Goal: Task Accomplishment & Management: Use online tool/utility

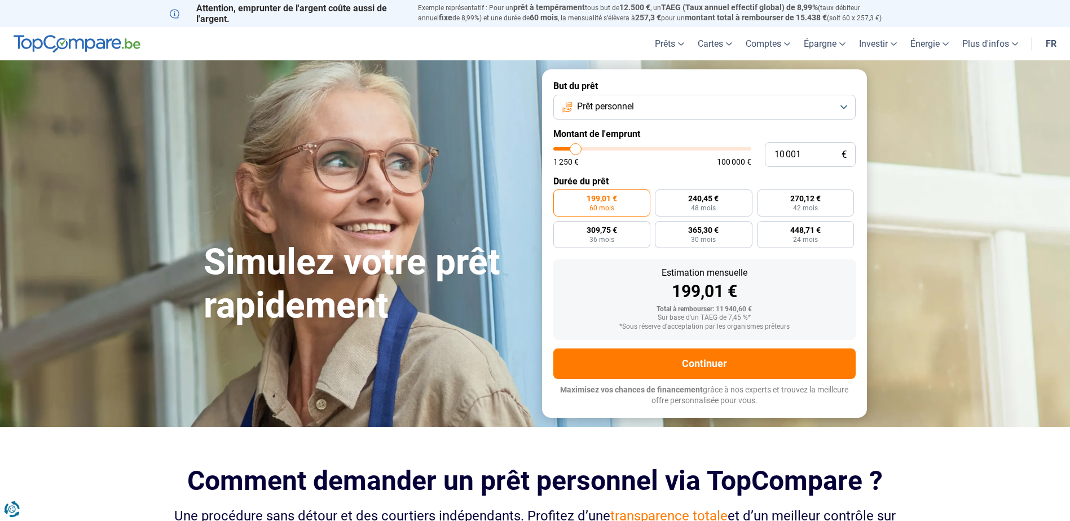
type input "11 750"
type input "11750"
type input "12 750"
type input "12750"
type input "14 000"
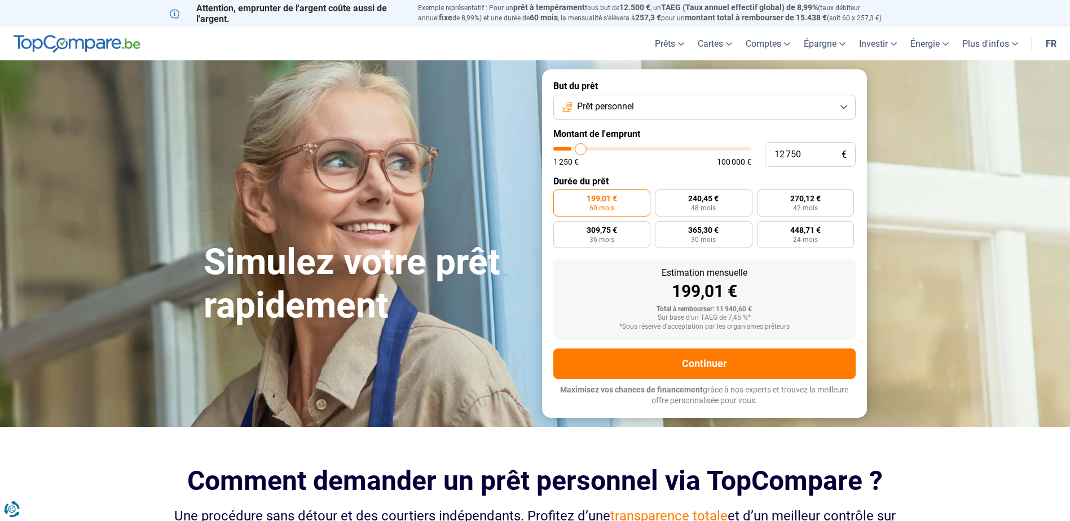
type input "14000"
type input "15 750"
type input "15750"
type input "18 500"
type input "18500"
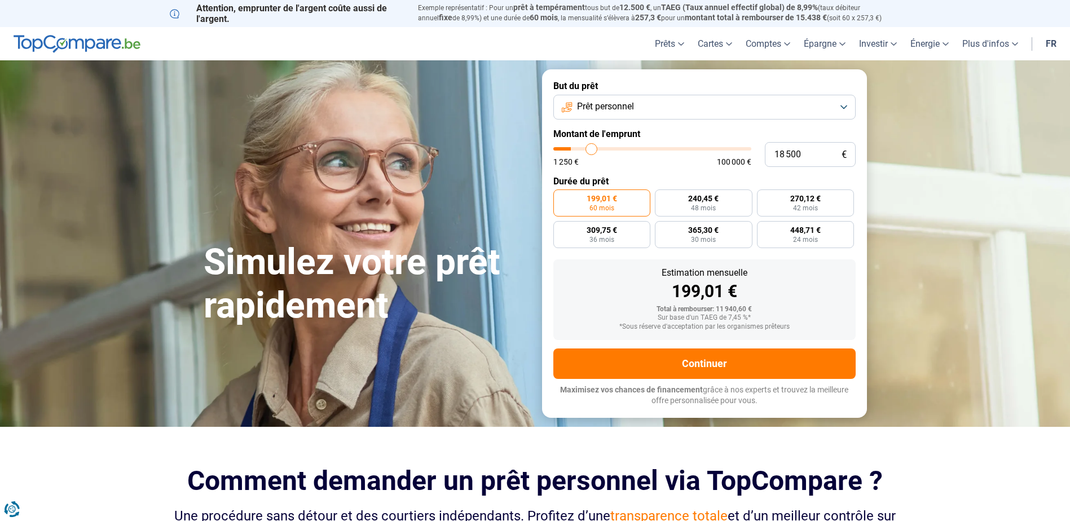
type input "20 750"
type input "20750"
type input "22 750"
type input "22750"
type input "24 750"
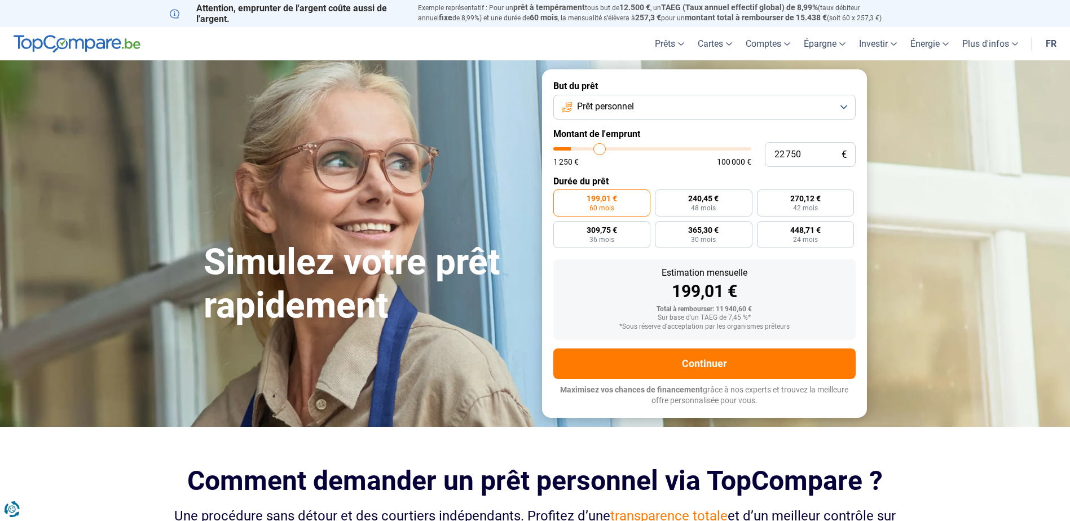
type input "24750"
type input "26 500"
type input "26500"
type input "28 000"
type input "28000"
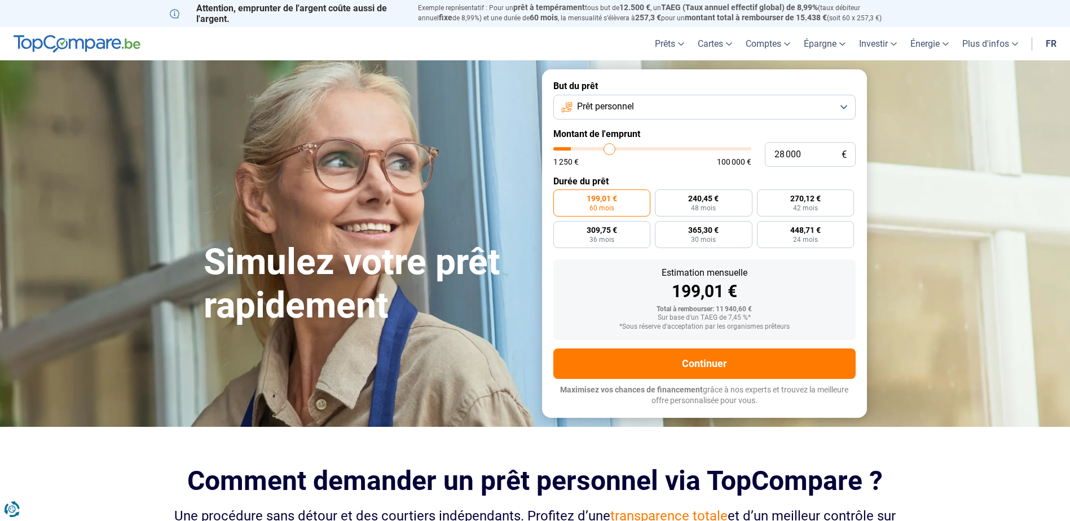
type input "29 750"
type input "29750"
type input "31 250"
type input "31250"
type input "32 750"
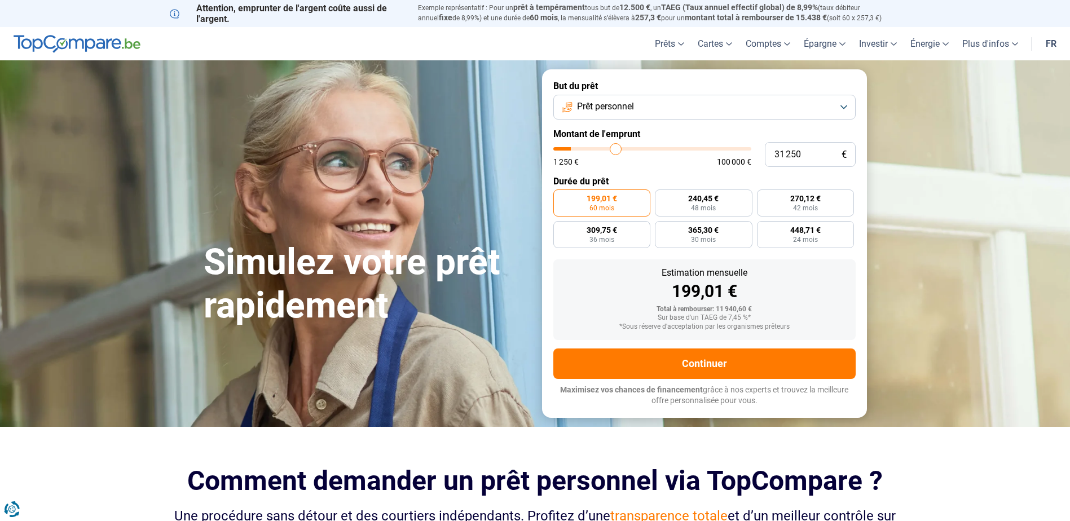
type input "32750"
type input "33 750"
type input "33750"
type input "35 000"
type input "35000"
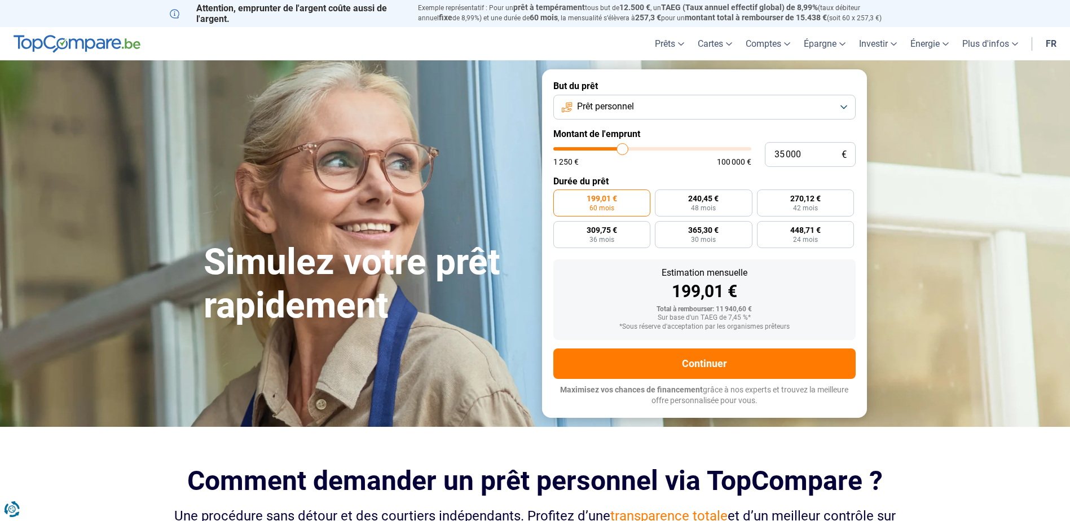
type input "35 750"
type input "35750"
type input "36 250"
type input "36250"
type input "36 500"
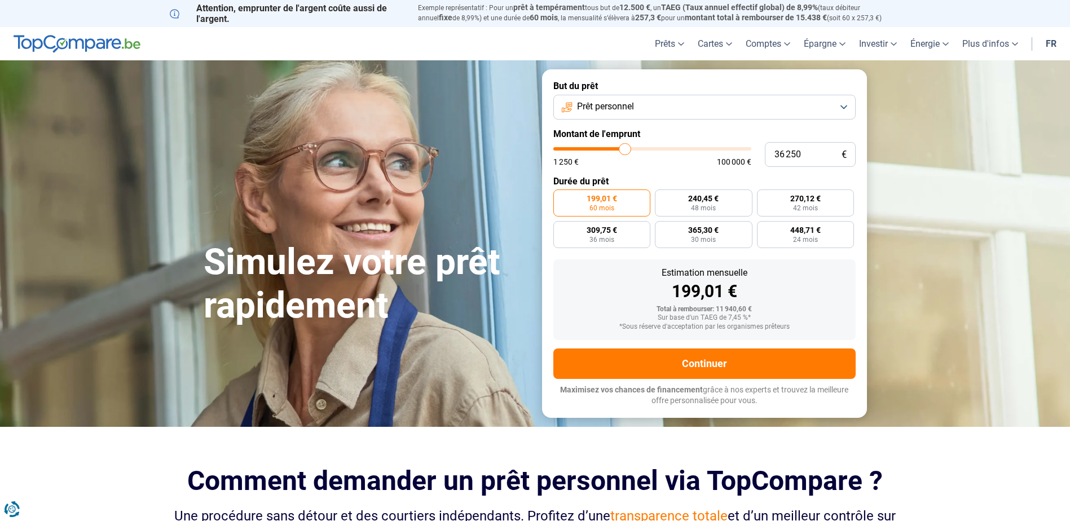
type input "36500"
type input "36 750"
type input "36750"
type input "37 750"
type input "37750"
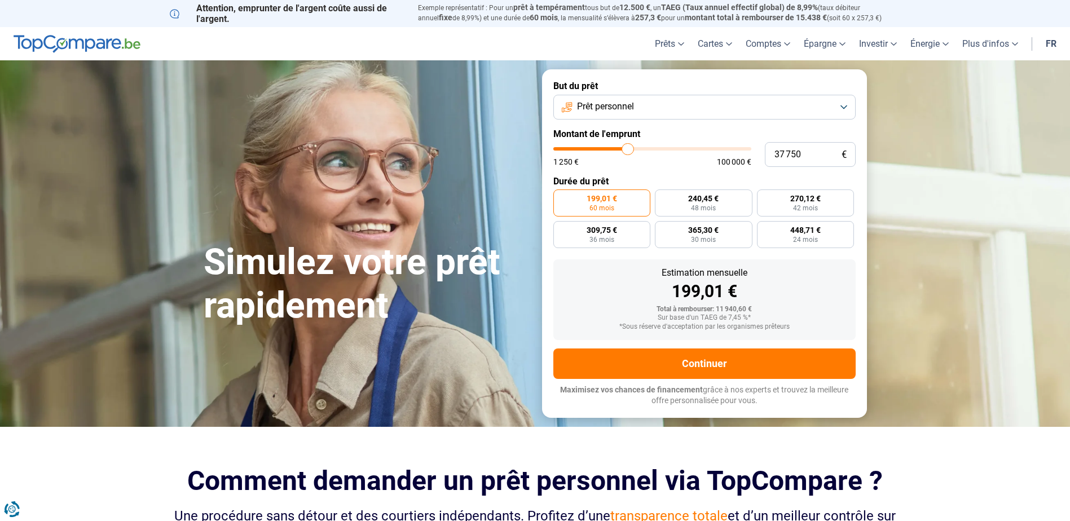
type input "41 000"
type input "41000"
type input "42 500"
type input "42500"
type input "43 500"
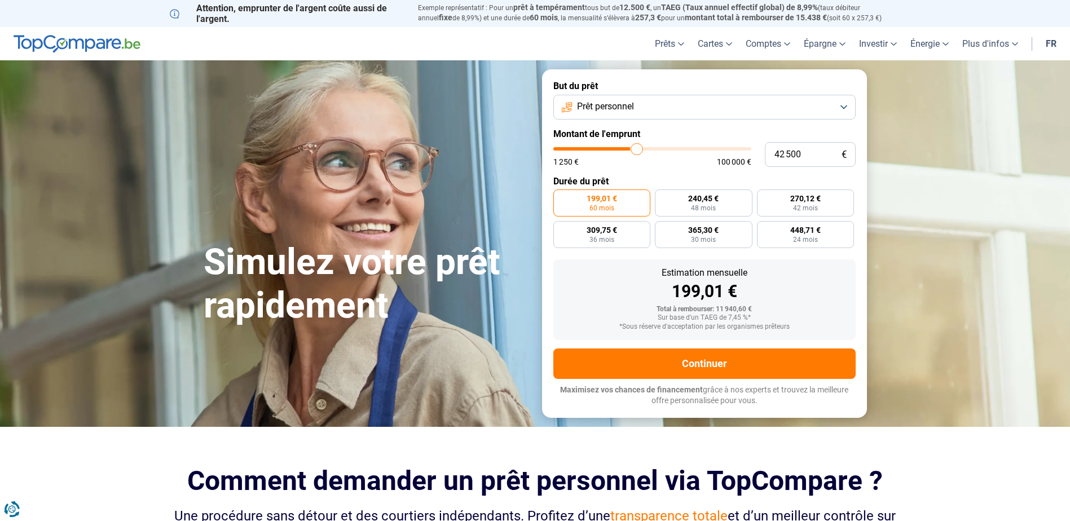
type input "43500"
type input "43 750"
type input "43750"
type input "44 000"
type input "44000"
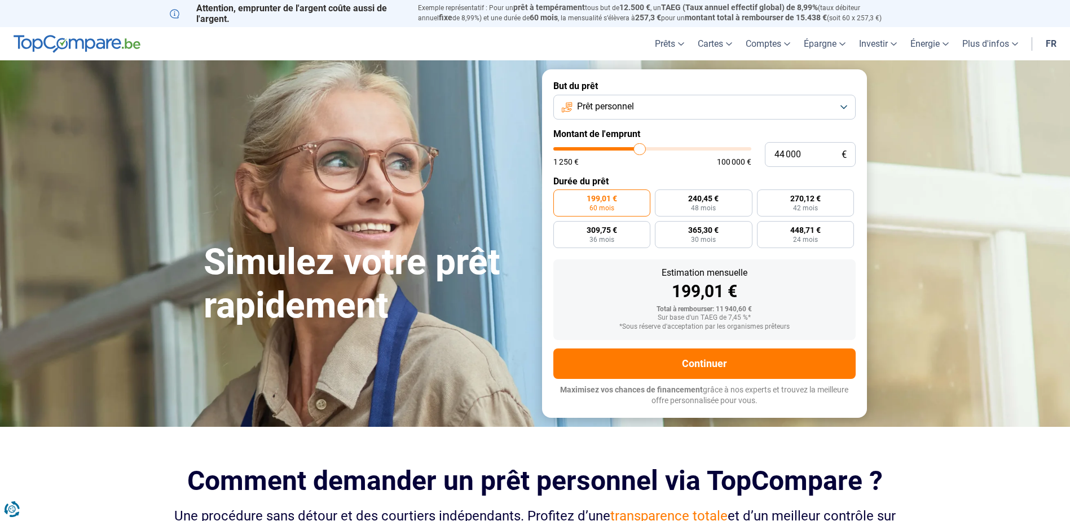
type input "44 250"
type input "44250"
type input "44 500"
type input "44500"
type input "45 250"
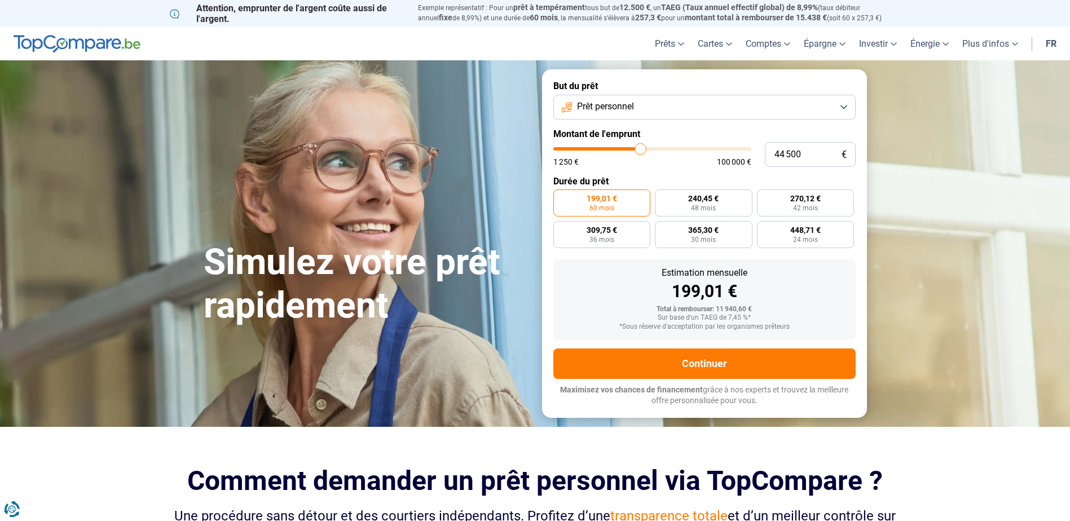
type input "45250"
type input "45 500"
type input "45500"
type input "45 750"
type input "45750"
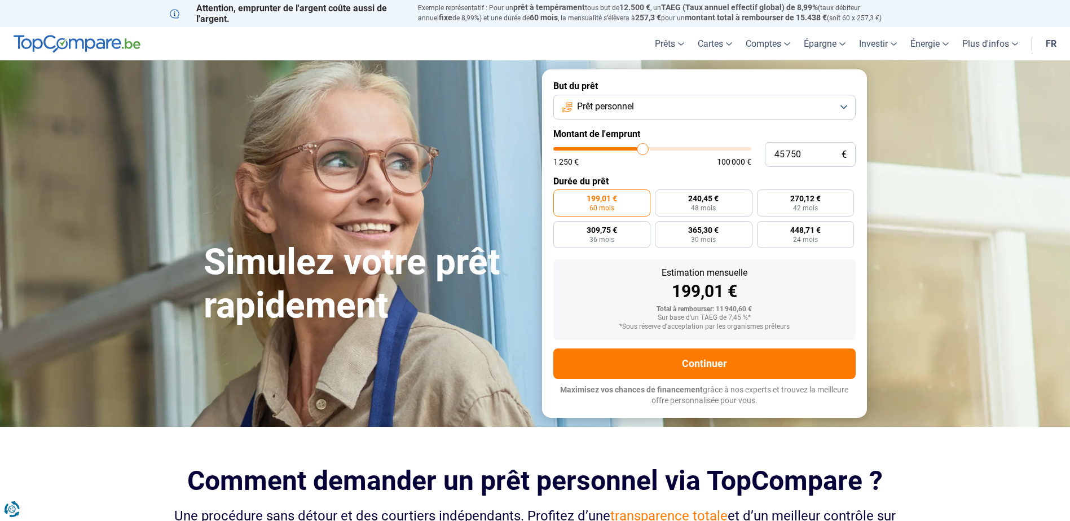
type input "46 500"
type input "46500"
type input "46 750"
type input "46750"
type input "47 000"
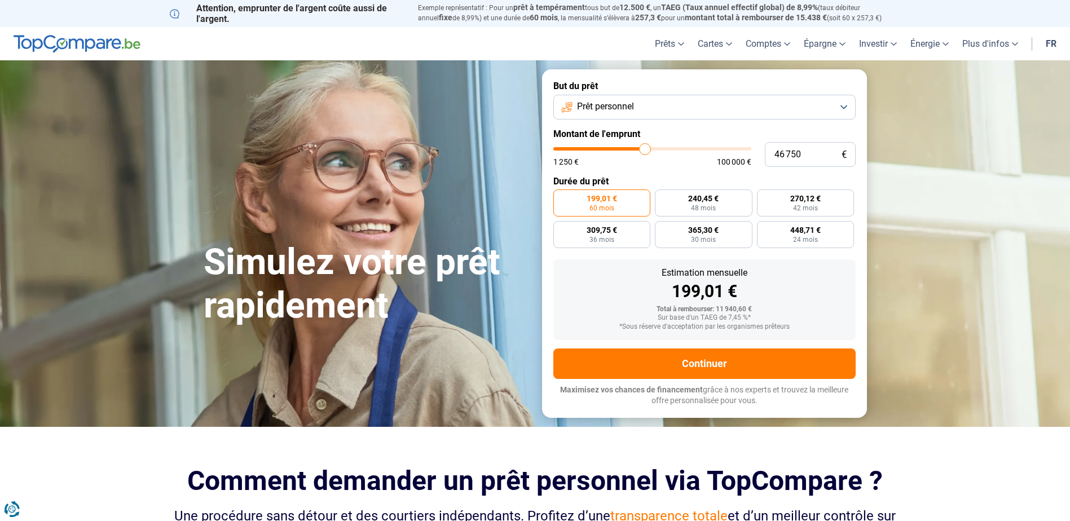
type input "47000"
type input "47 250"
type input "47250"
type input "48 000"
type input "48000"
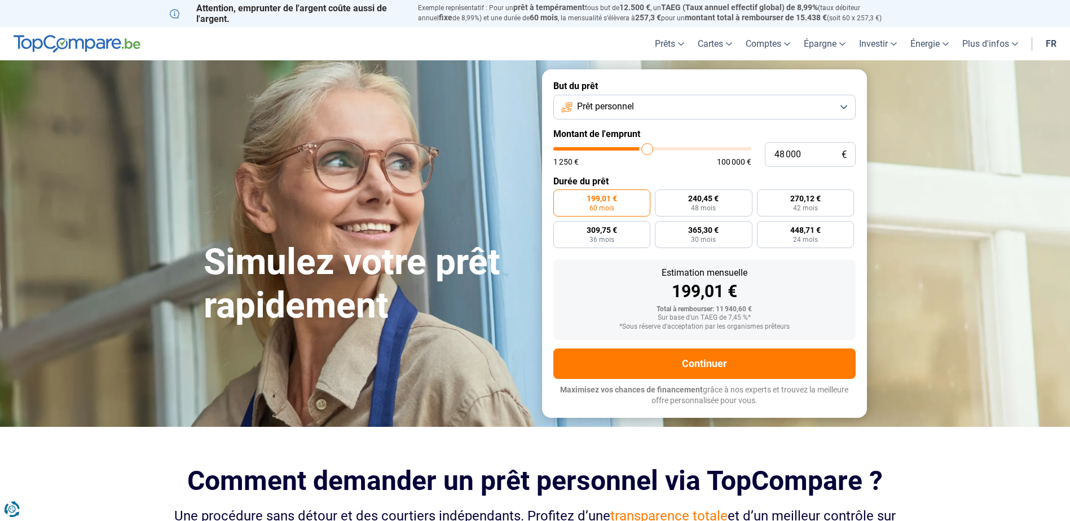
type input "48 250"
type input "48250"
type input "48 500"
type input "48500"
type input "48 750"
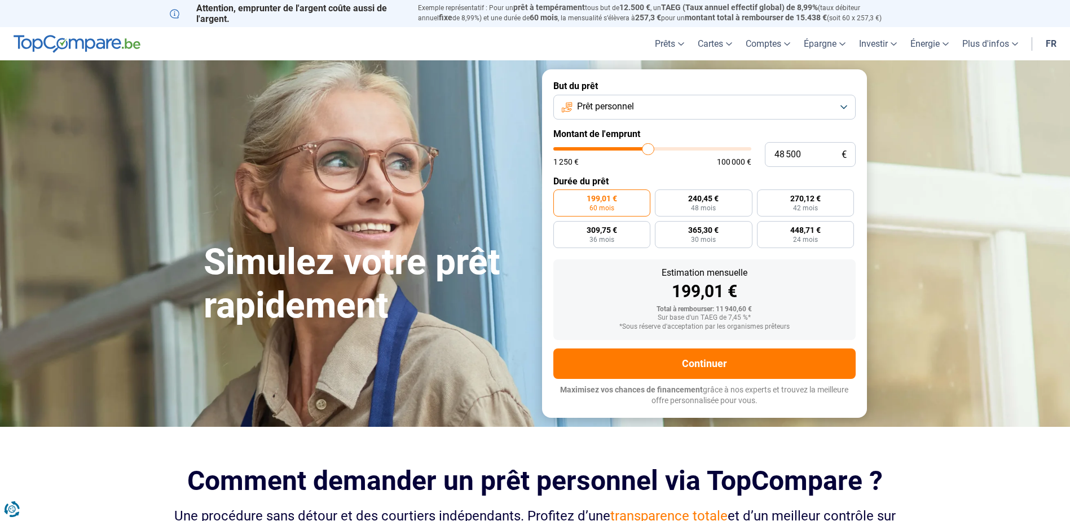
type input "48750"
type input "49 000"
type input "49000"
type input "49 500"
type input "49500"
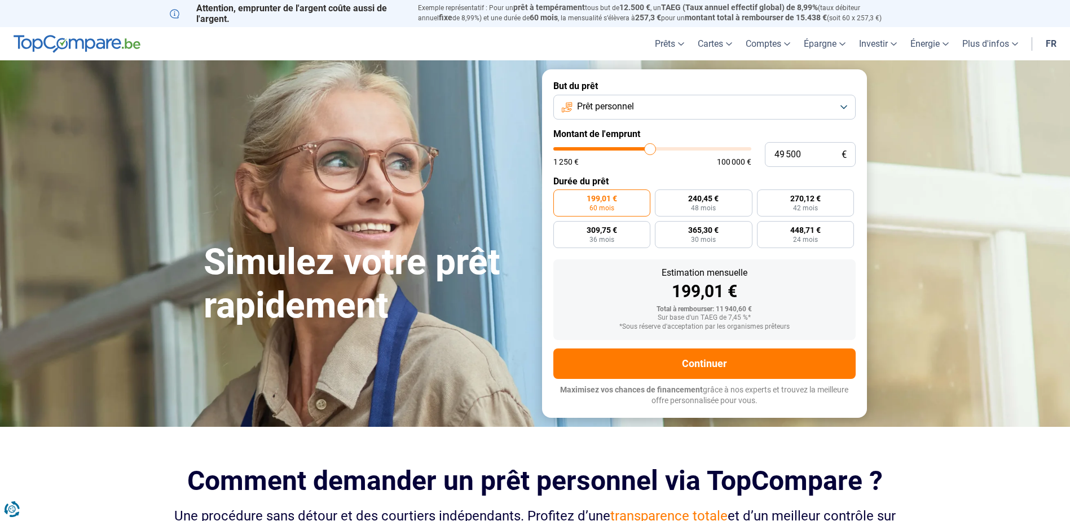
type input "49 750"
type input "49750"
type input "50 000"
drag, startPoint x: 579, startPoint y: 146, endPoint x: 651, endPoint y: 156, distance: 73.0
type input "50000"
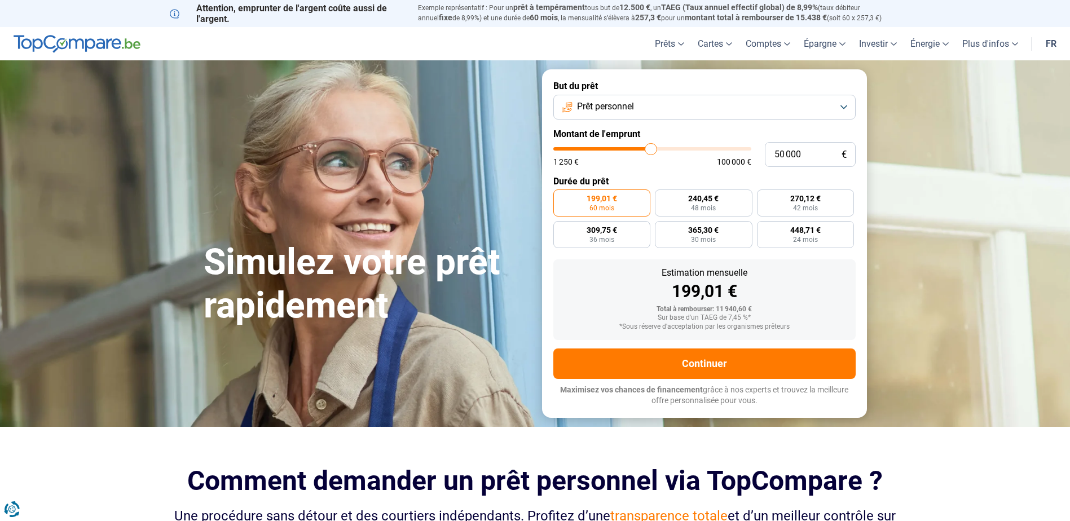
click at [651, 151] on input "range" at bounding box center [652, 148] width 198 height 3
radio input "false"
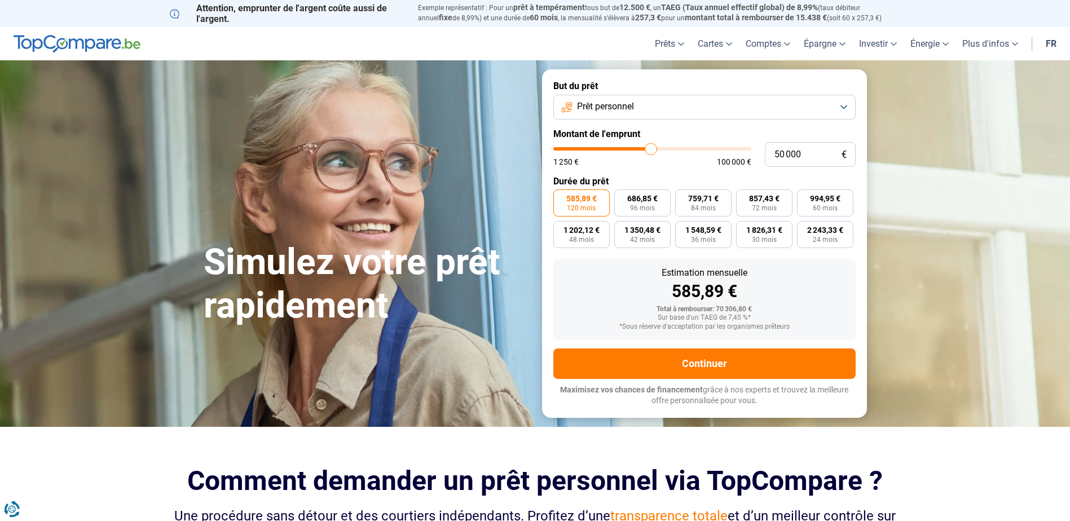
type input "50 250"
type input "50250"
type input "51 000"
type input "51000"
type input "51 250"
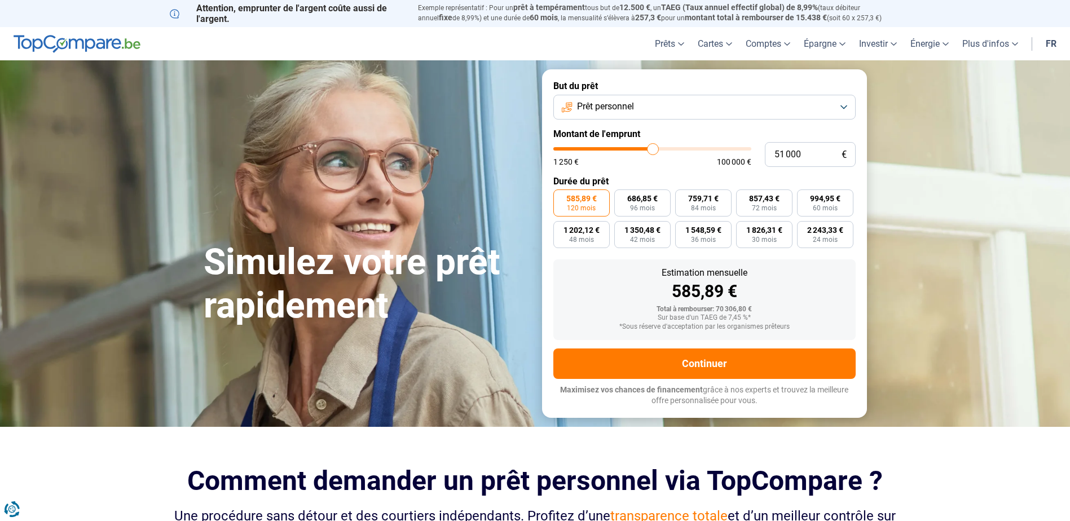
type input "51250"
type input "51 500"
type input "51500"
type input "51 750"
type input "51750"
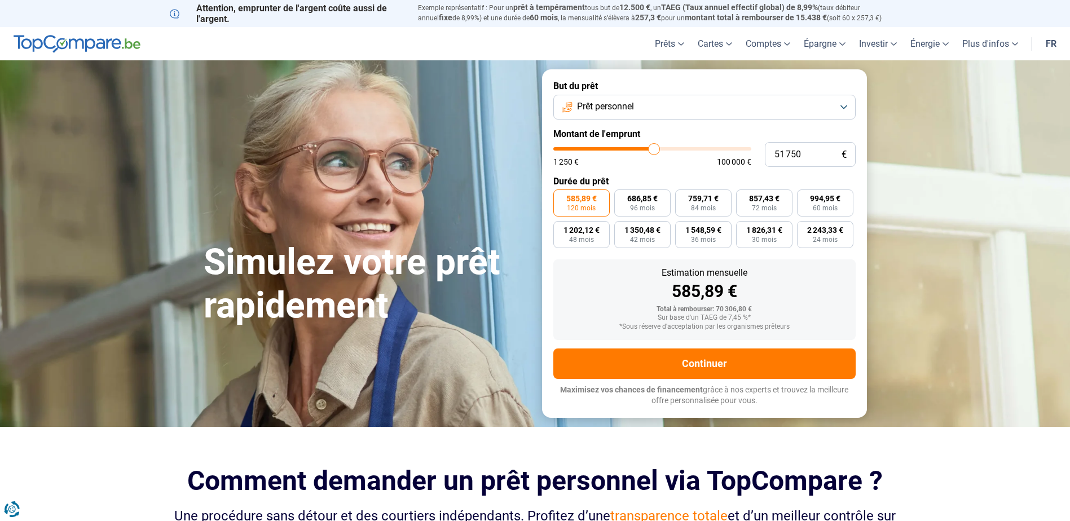
type input "52 000"
type input "52000"
type input "52 500"
type input "52500"
type input "52 750"
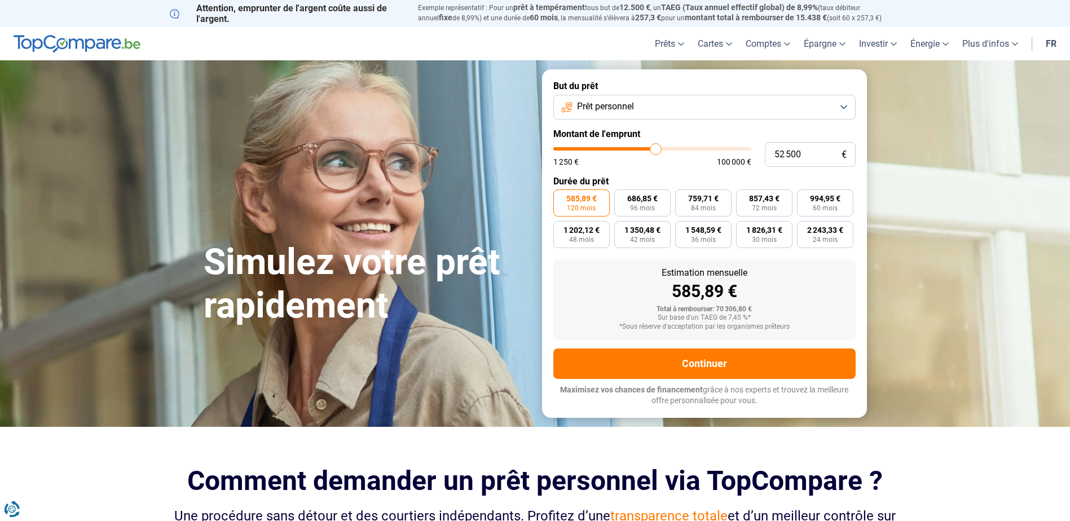
type input "52750"
type input "53 000"
type input "53000"
type input "53 500"
type input "53500"
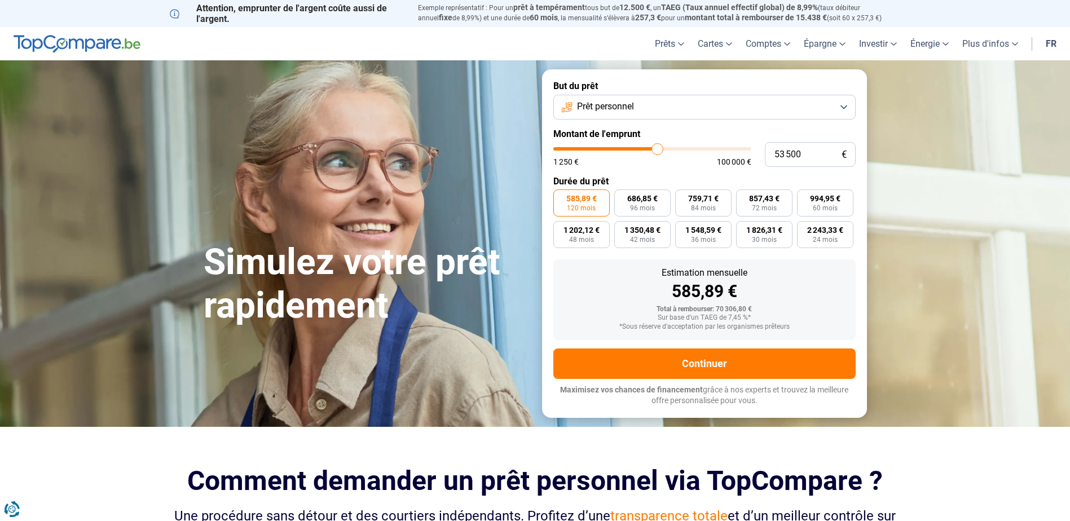
type input "54 000"
type input "54000"
type input "54 250"
type input "54250"
type input "54 500"
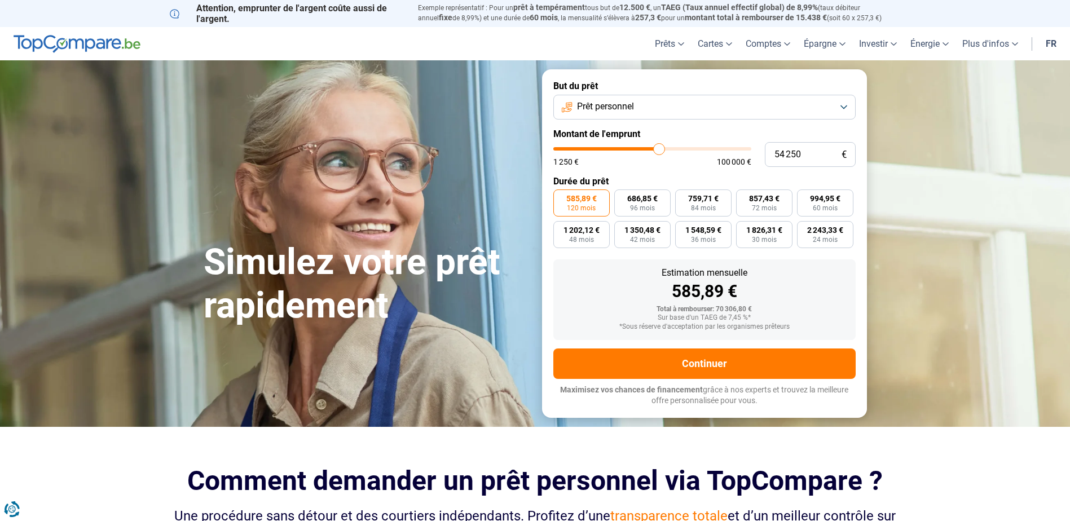
type input "54500"
type input "55 000"
type input "55000"
type input "55 500"
type input "55500"
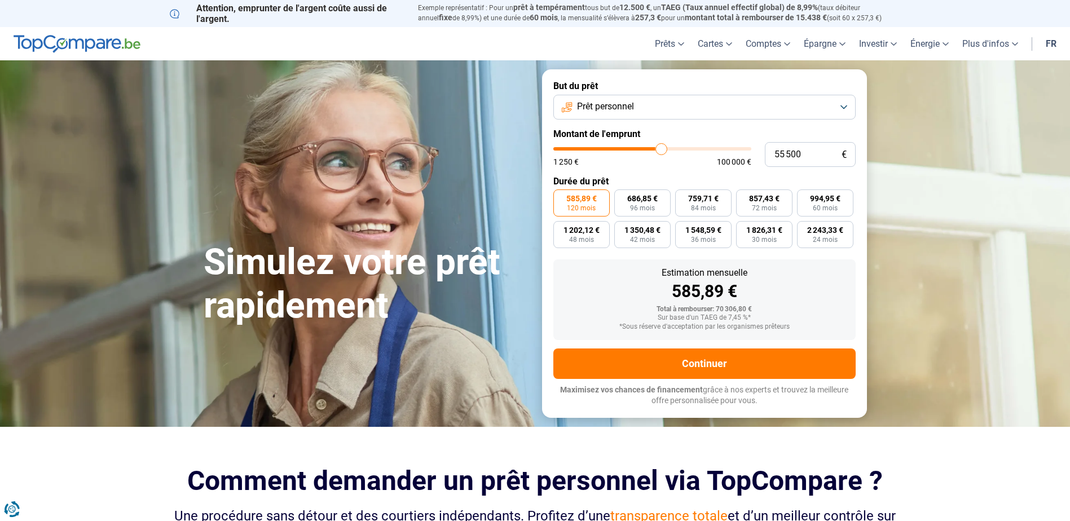
type input "55 750"
type input "55750"
type input "56 000"
type input "56000"
type input "56 250"
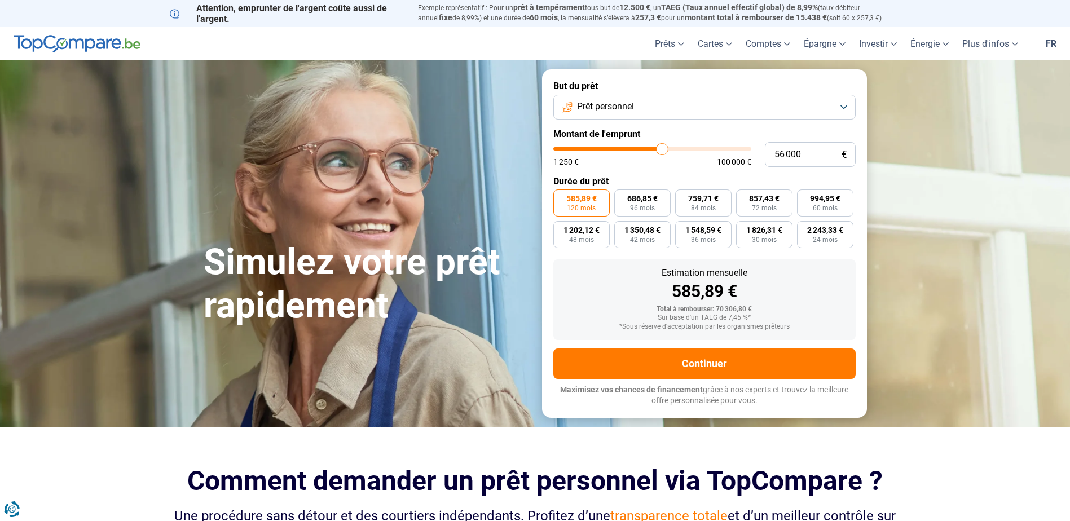
type input "56250"
type input "56 500"
type input "56500"
type input "57 000"
type input "57000"
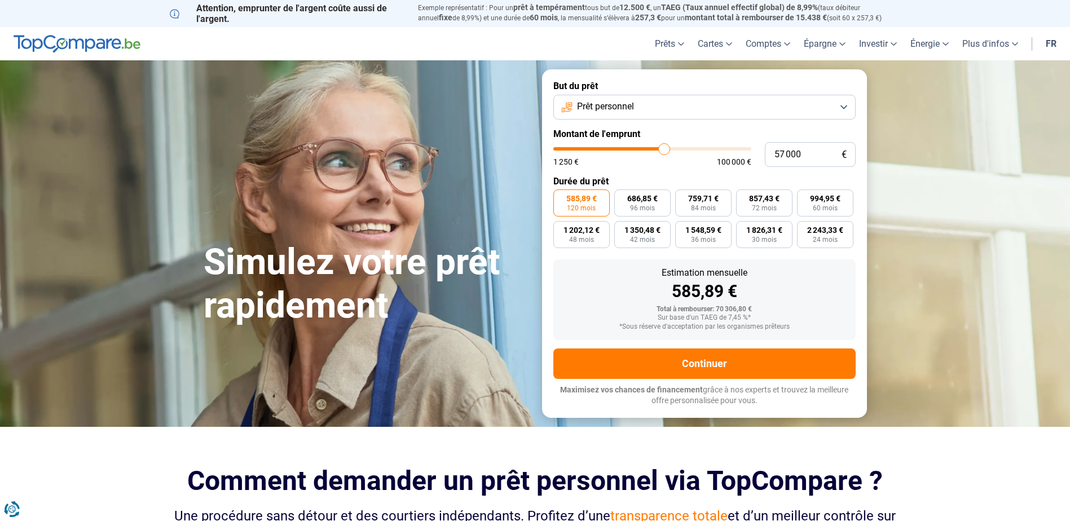
type input "57 250"
type input "57250"
type input "57 500"
type input "57500"
type input "57 750"
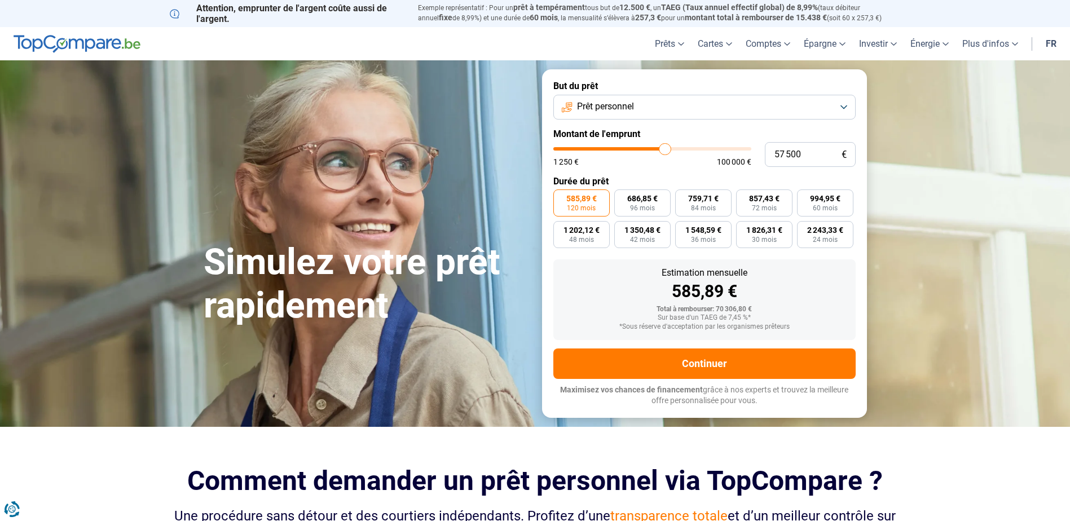
type input "57750"
type input "58 000"
type input "58000"
type input "58 500"
type input "58500"
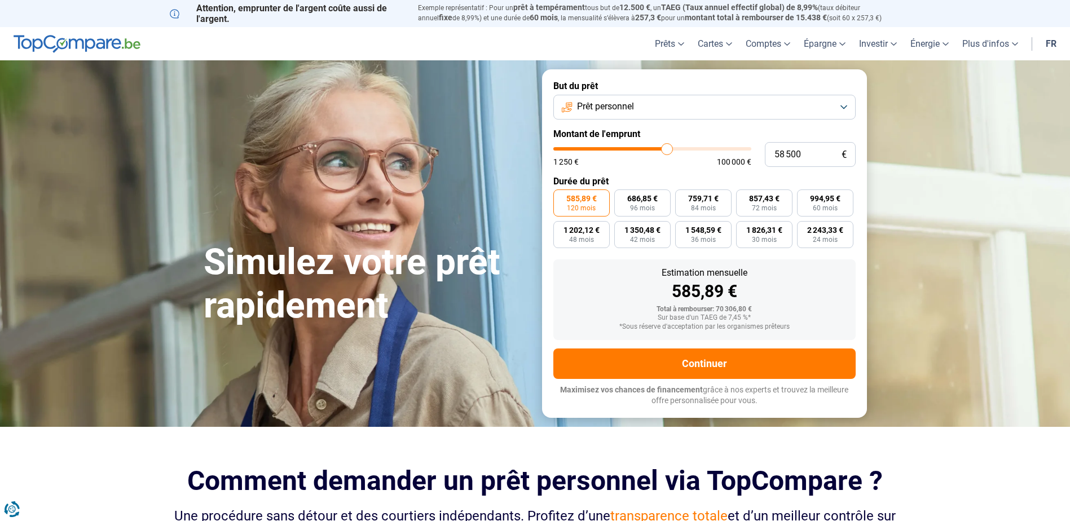
type input "58 750"
type input "58750"
type input "59 000"
type input "59000"
type input "59 250"
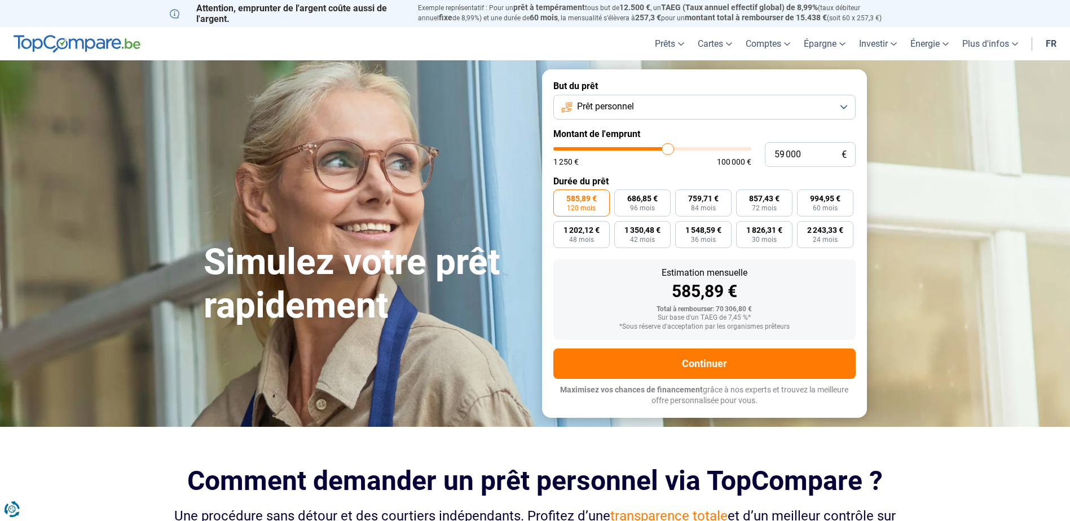
type input "59250"
type input "59 500"
type input "59500"
type input "60 000"
type input "60000"
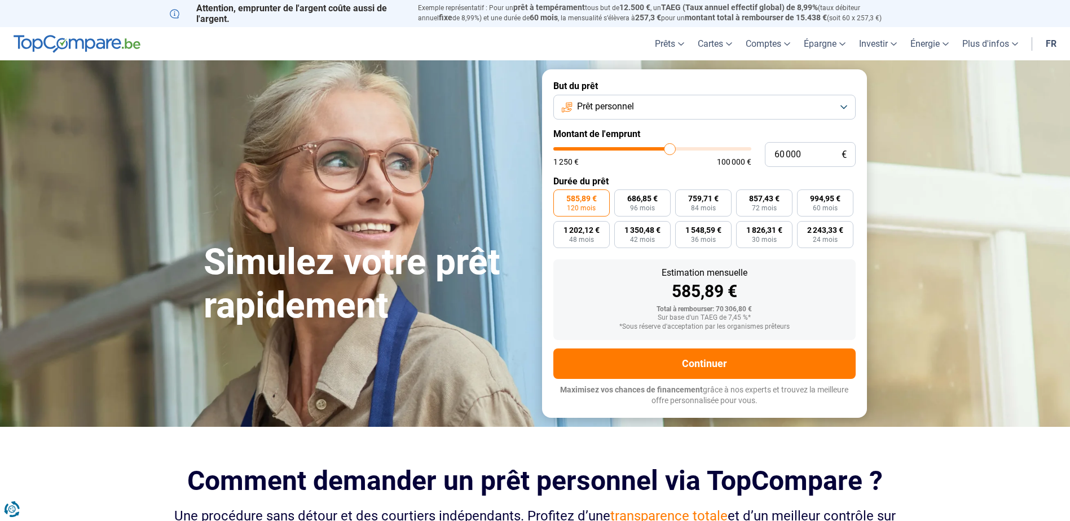
type input "60 250"
type input "60250"
type input "60 500"
type input "60500"
type input "60 750"
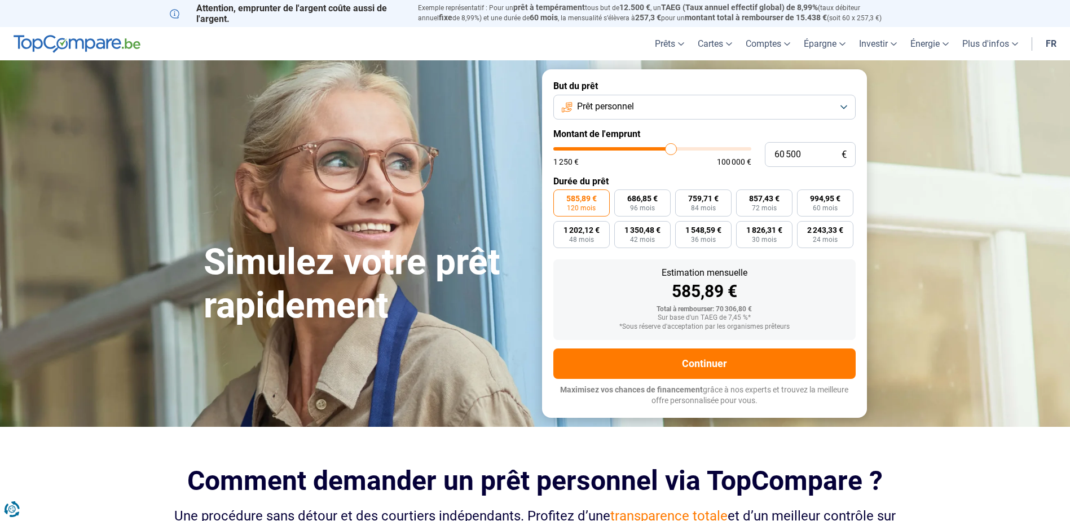
type input "60750"
type input "61 000"
type input "61000"
type input "61 500"
type input "61500"
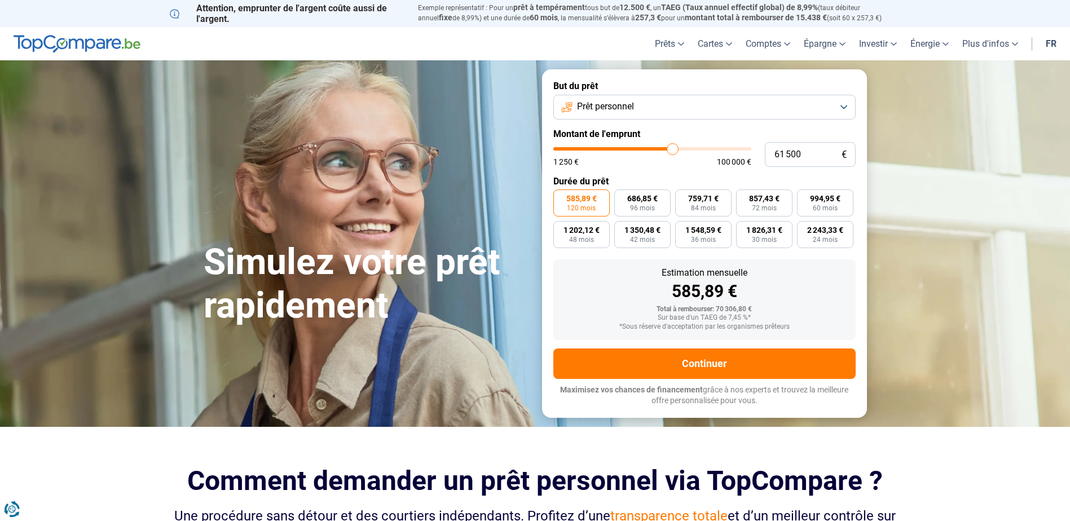
type input "61 750"
type input "61750"
type input "62 000"
type input "62000"
type input "62 500"
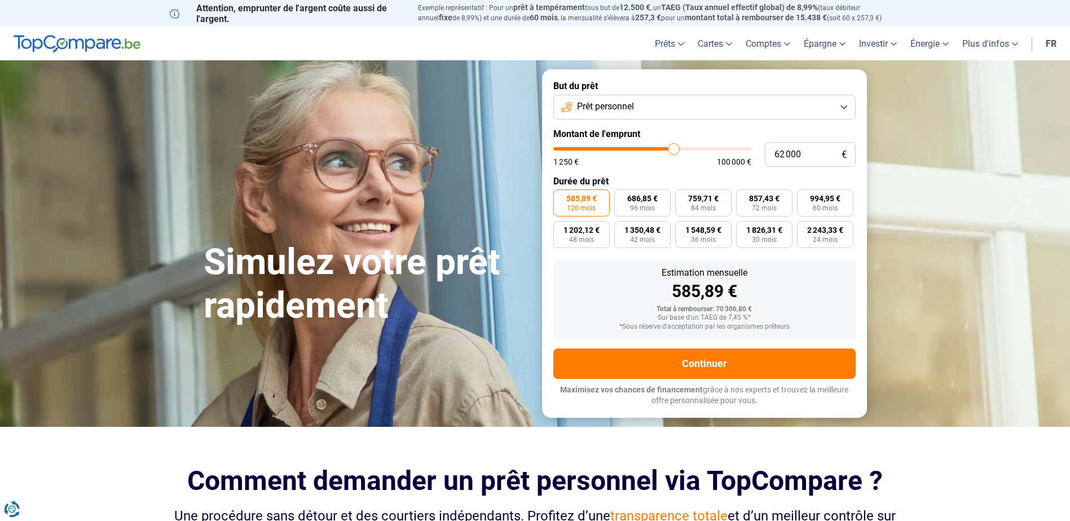
type input "62500"
type input "63 250"
type input "63250"
type input "63 750"
type input "63750"
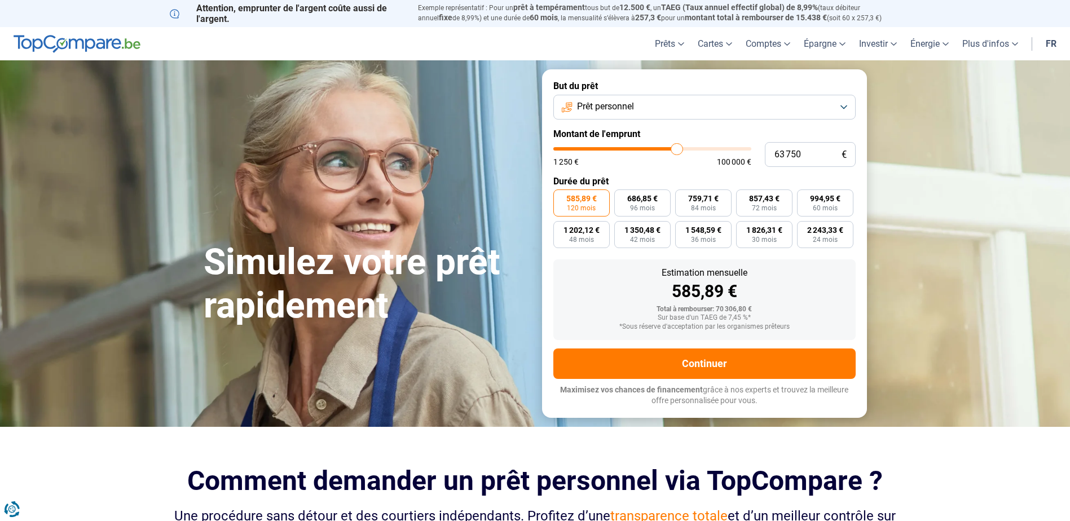
type input "64 250"
type input "64250"
type input "64 500"
type input "64500"
type input "64 750"
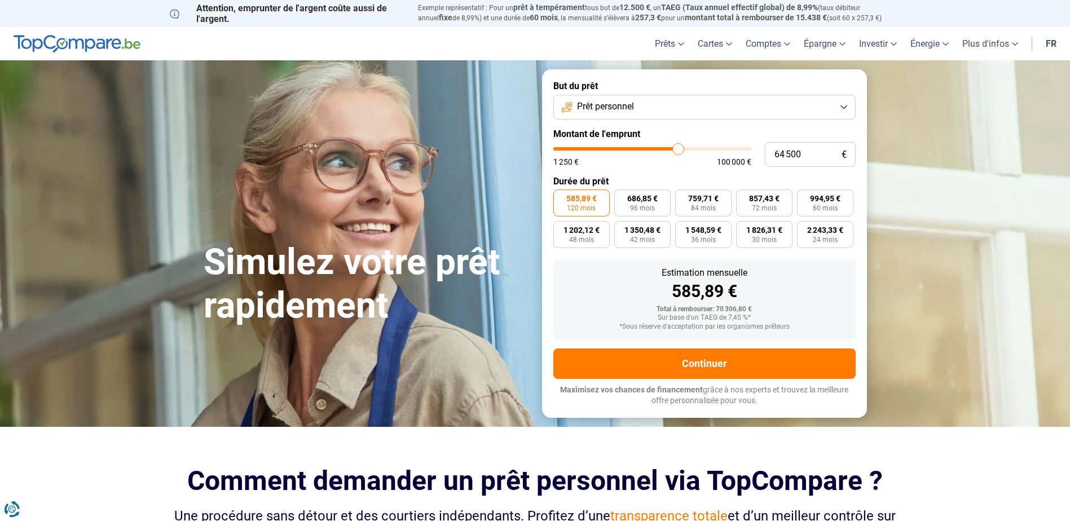
type input "64750"
type input "65 000"
type input "65000"
type input "65 250"
type input "65250"
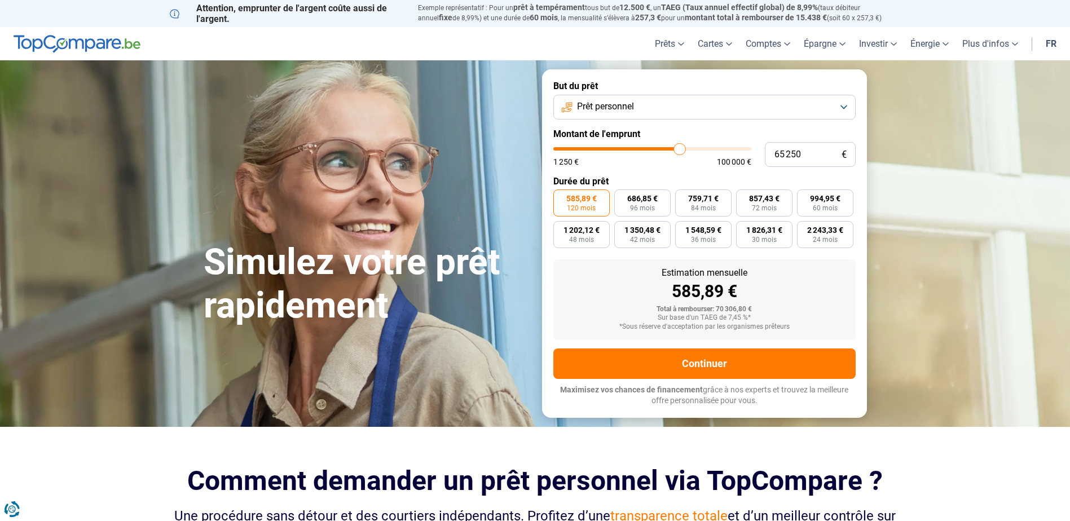
type input "65 750"
type input "65750"
type input "66 000"
type input "66000"
type input "66 250"
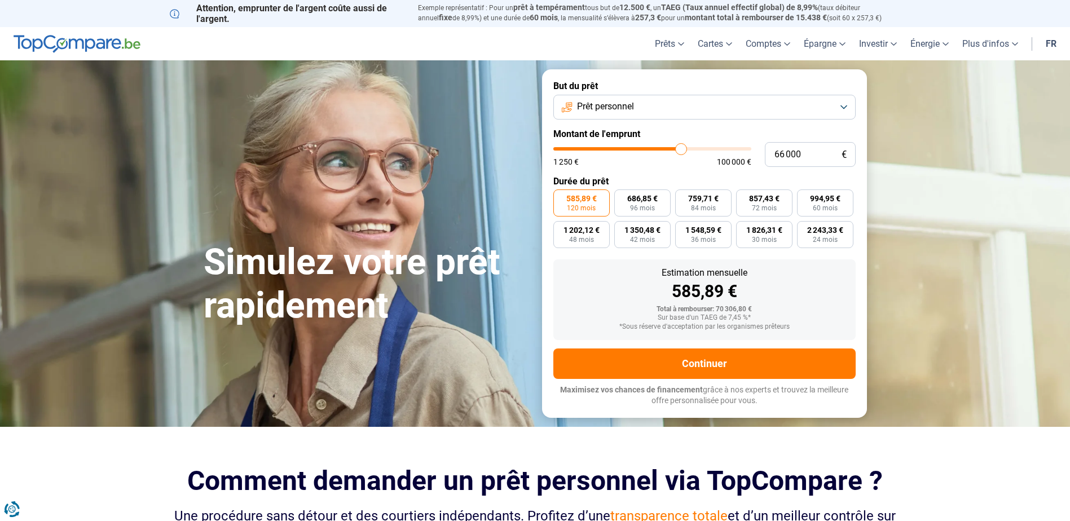
type input "66250"
type input "66 500"
type input "66500"
type input "66 750"
type input "66750"
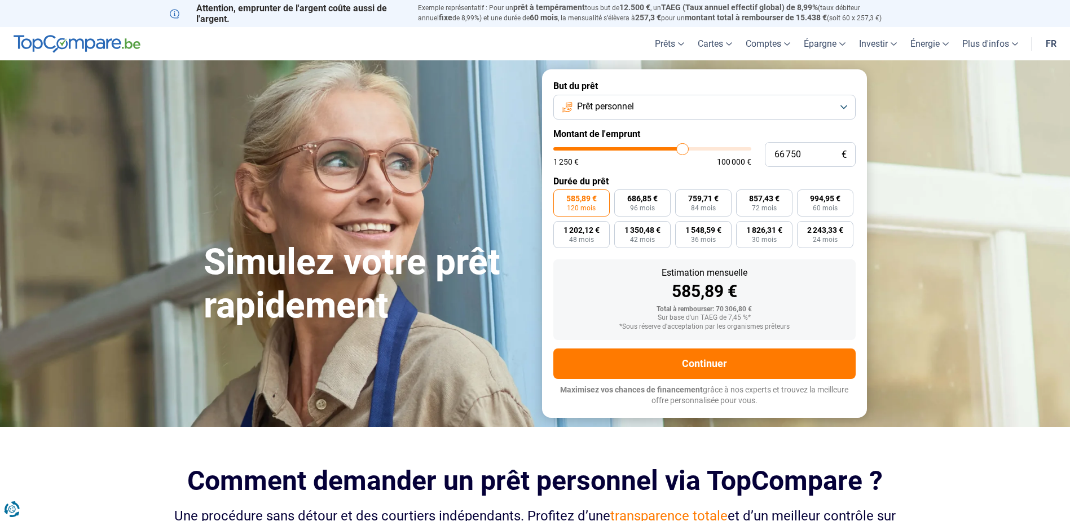
type input "67 250"
type input "67250"
type input "67 500"
type input "67500"
type input "67 750"
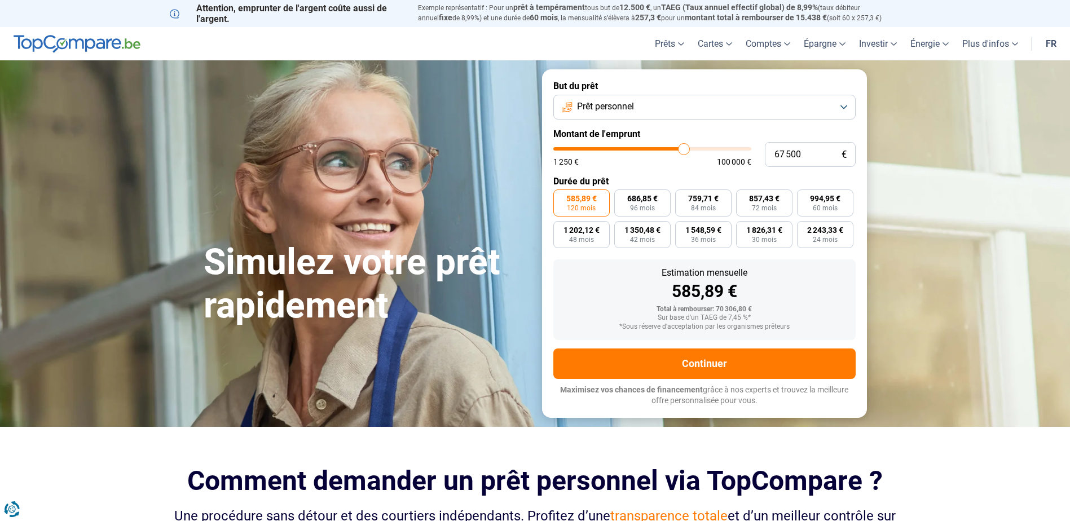
type input "67750"
type input "68 000"
type input "68000"
type input "68 250"
type input "68250"
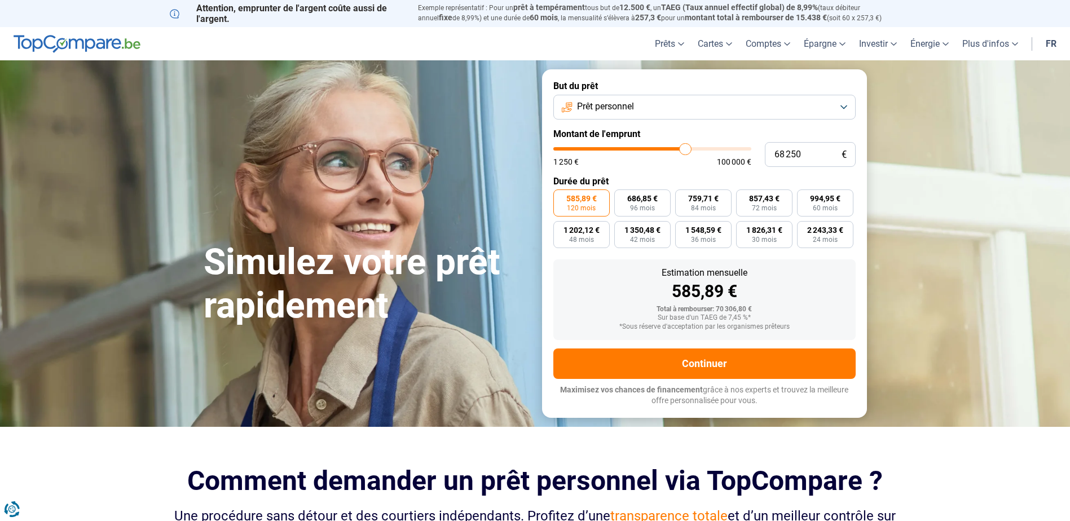
type input "68 750"
type input "68750"
type input "69 000"
type input "69000"
type input "69 250"
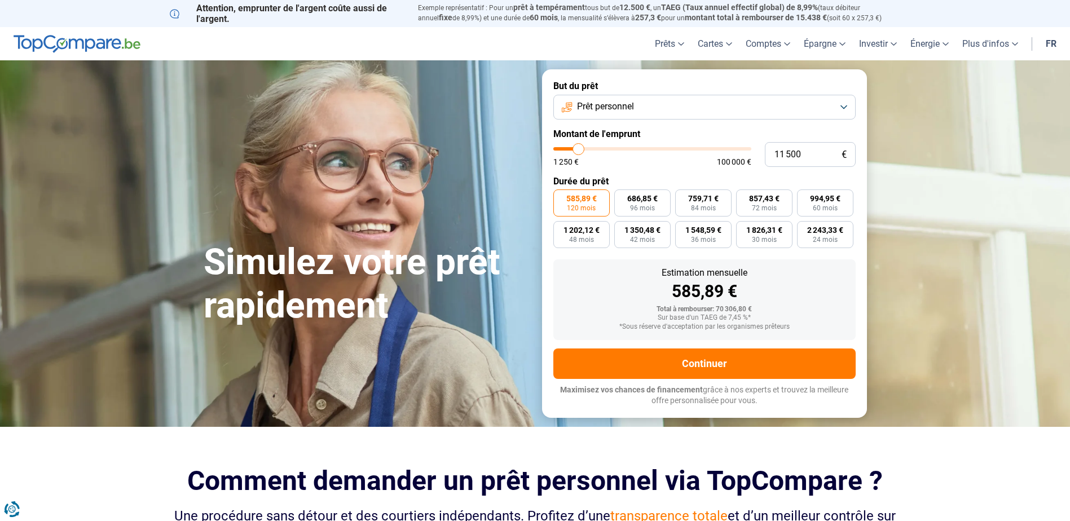
drag, startPoint x: 651, startPoint y: 153, endPoint x: 579, endPoint y: 156, distance: 71.7
click at [579, 151] on input "range" at bounding box center [652, 148] width 198 height 3
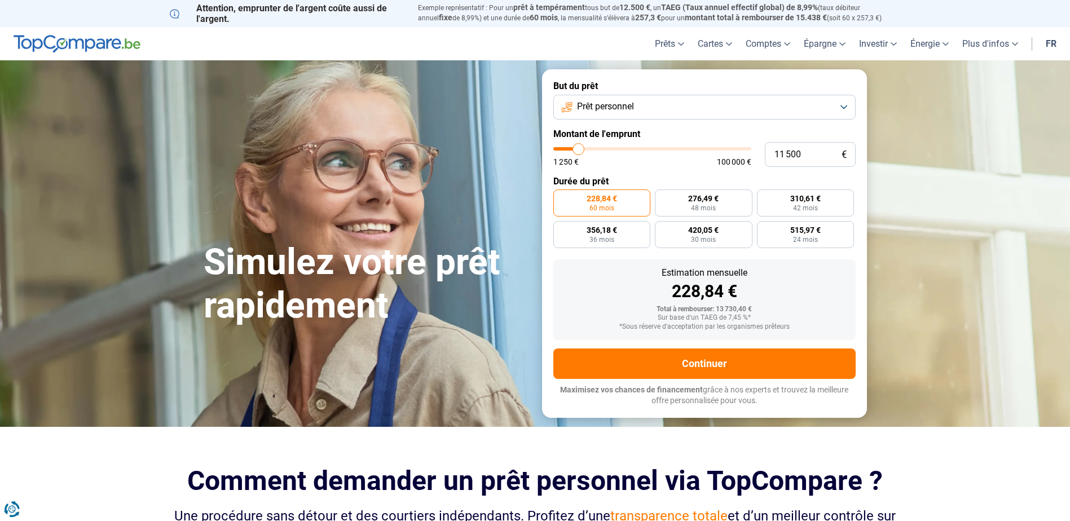
click at [626, 119] on button "Prêt personnel" at bounding box center [704, 107] width 302 height 25
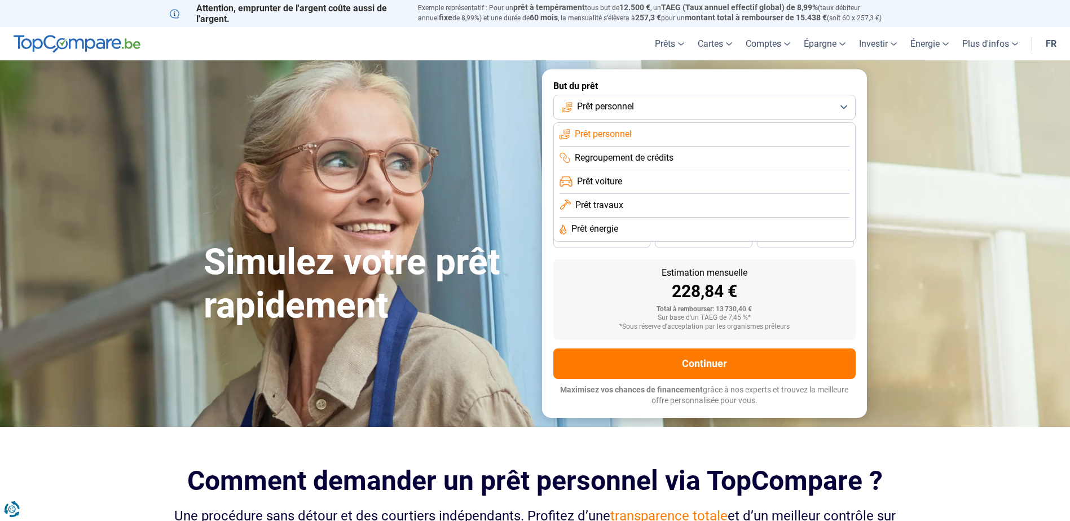
click at [578, 281] on div "Estimation mensuelle 228,84 €" at bounding box center [704, 285] width 284 height 32
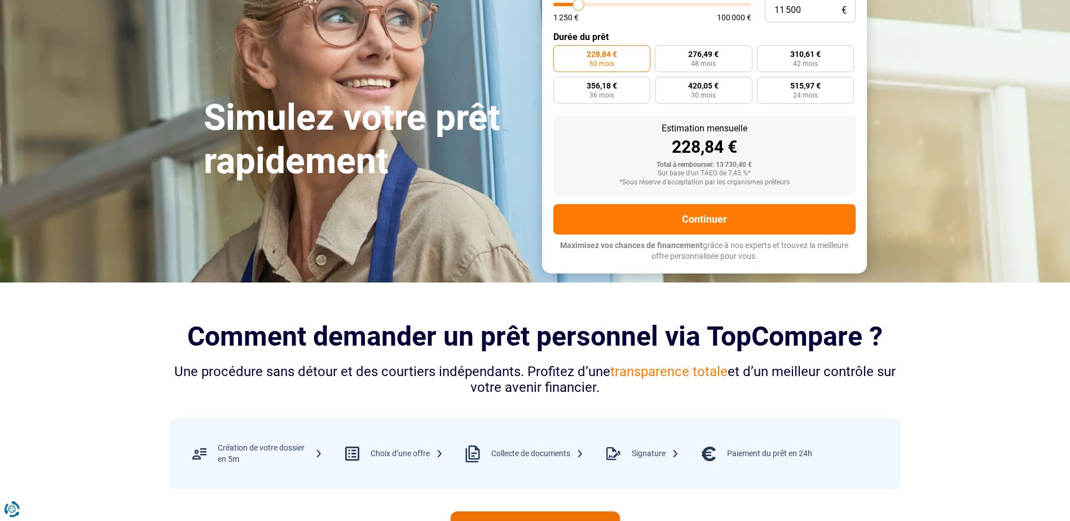
scroll to position [395, 0]
